Goal: Task Accomplishment & Management: Manage account settings

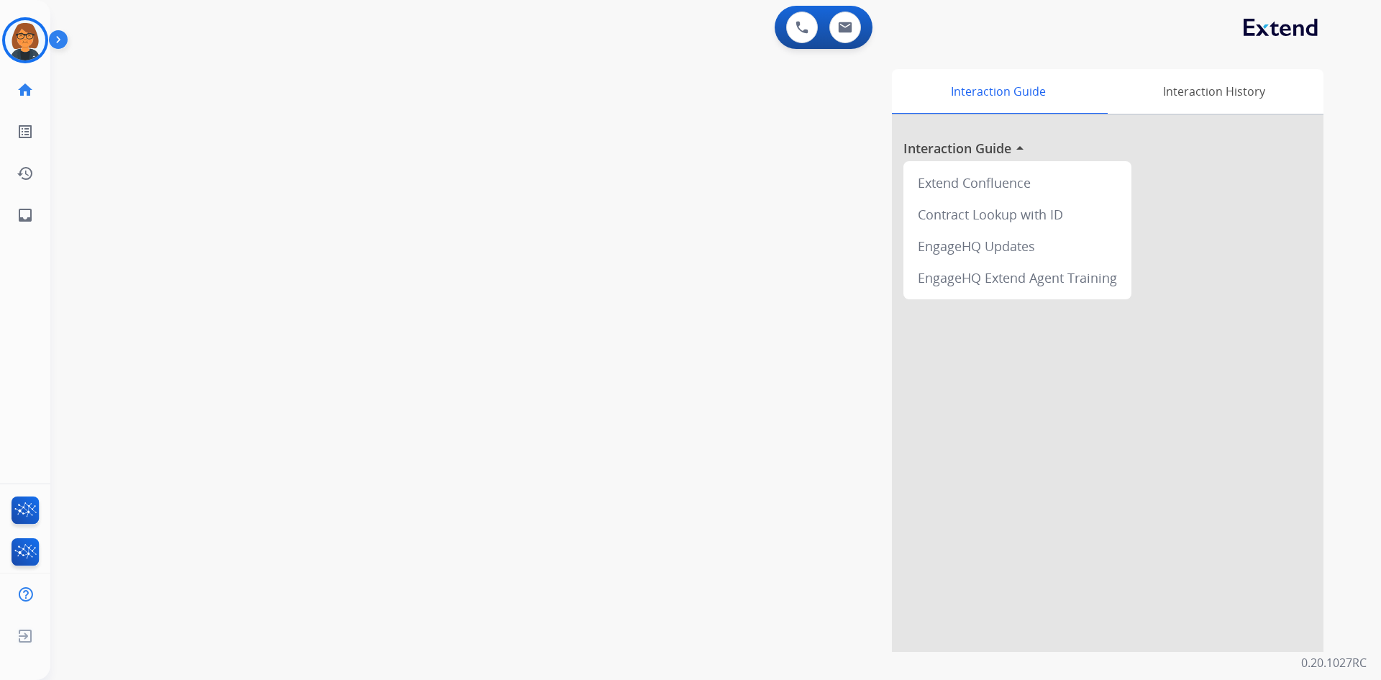
click at [41, 51] on img at bounding box center [25, 40] width 40 height 40
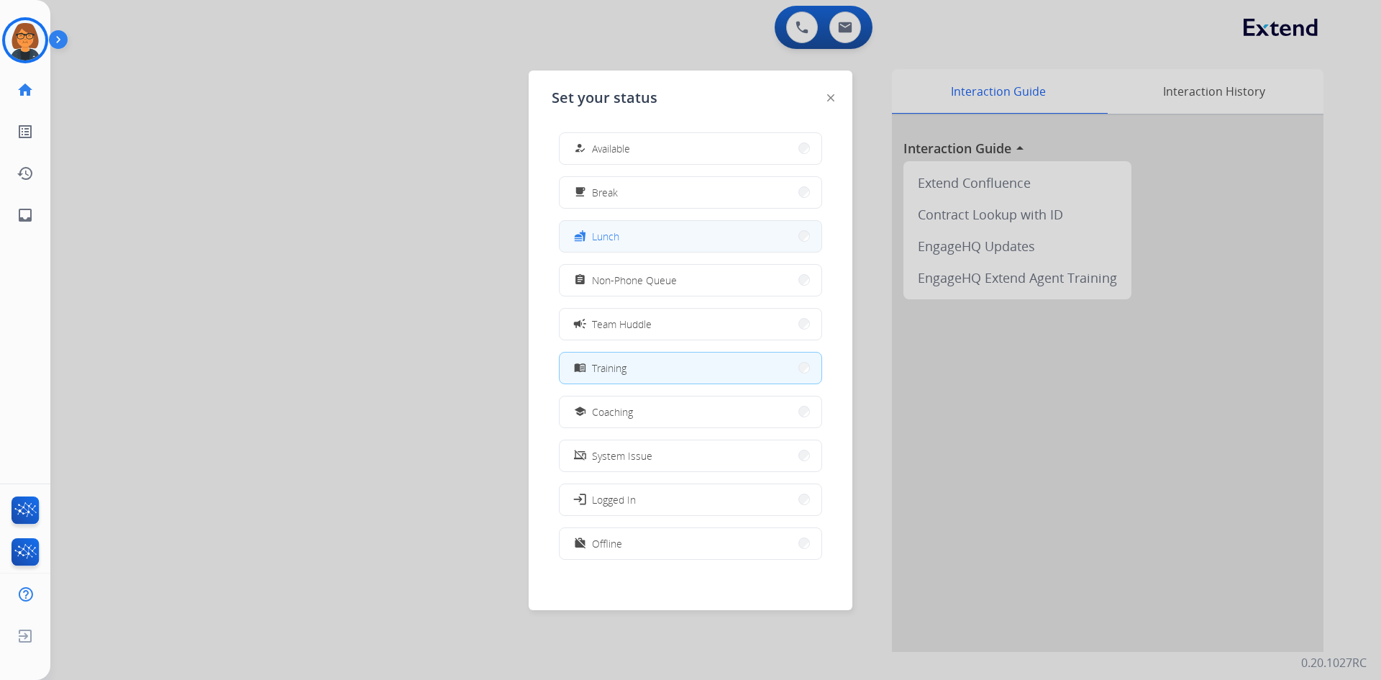
click at [621, 245] on button "fastfood Lunch" at bounding box center [691, 236] width 262 height 31
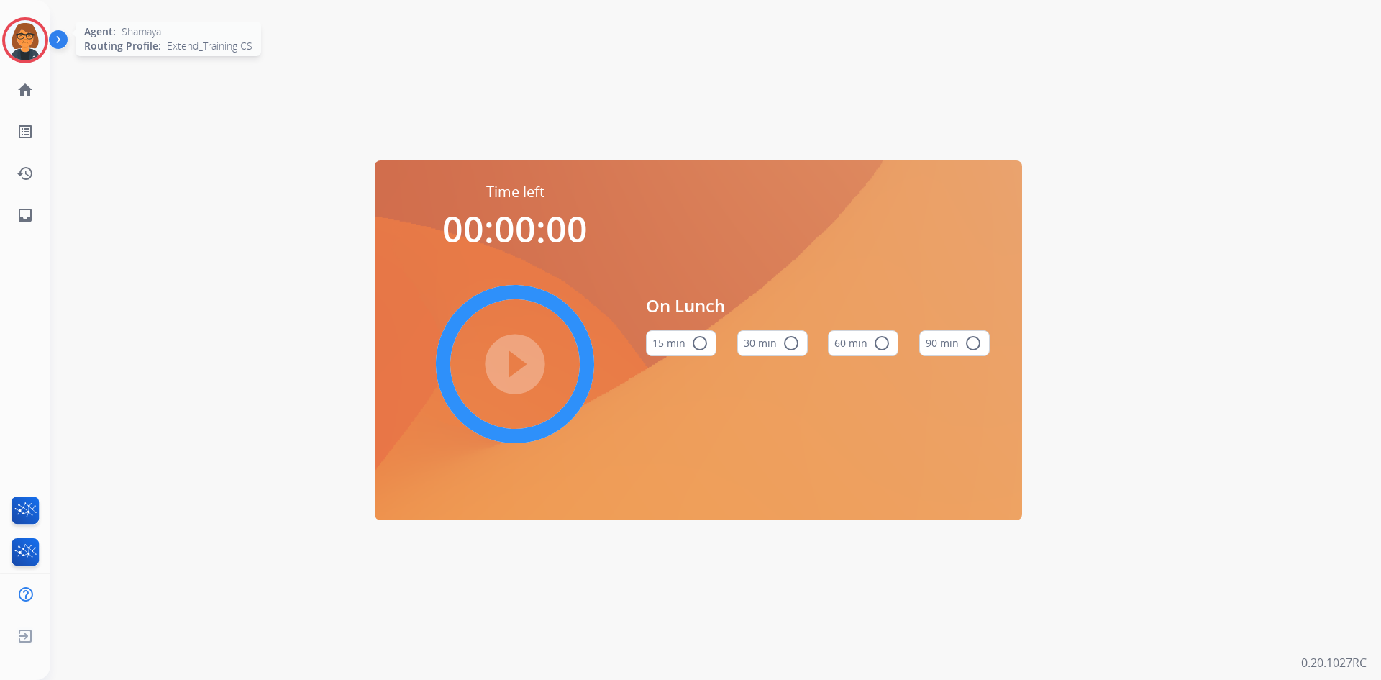
click at [16, 42] on img at bounding box center [25, 40] width 40 height 40
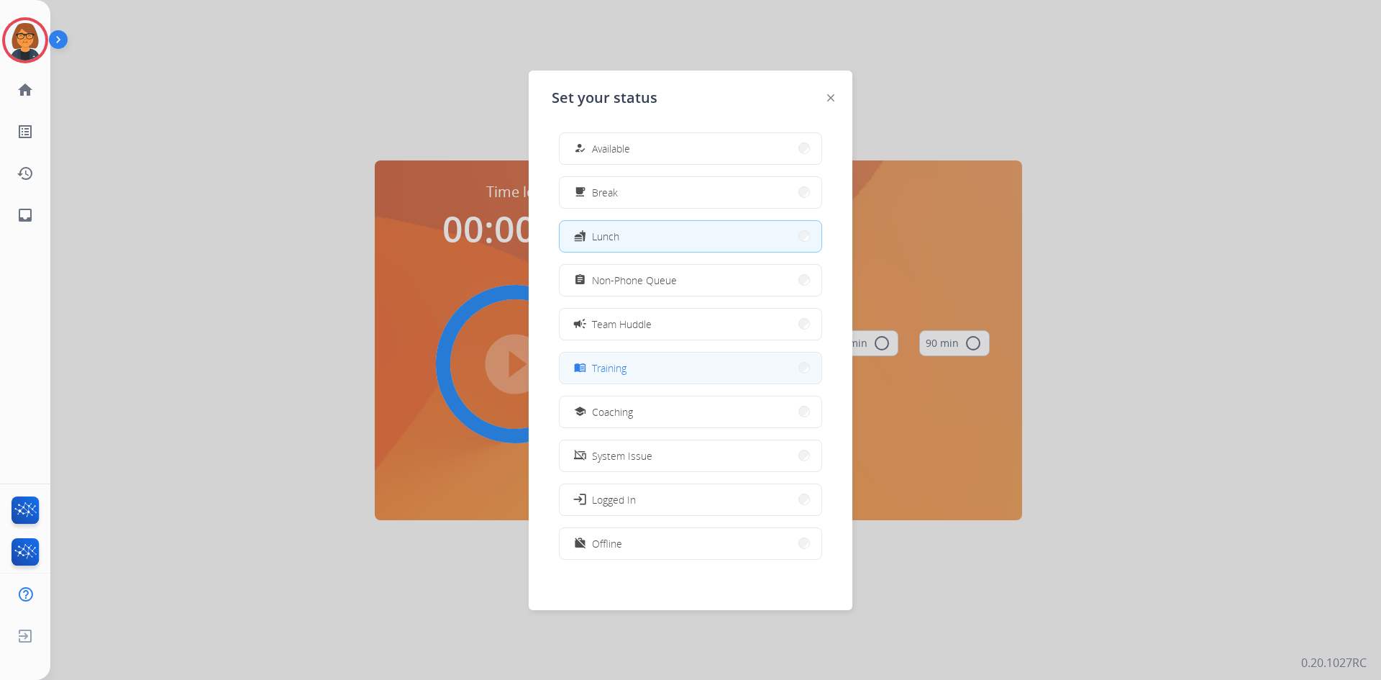
click at [642, 358] on button "menu_book Training" at bounding box center [691, 367] width 262 height 31
